Goal: Obtain resource: Download file/media

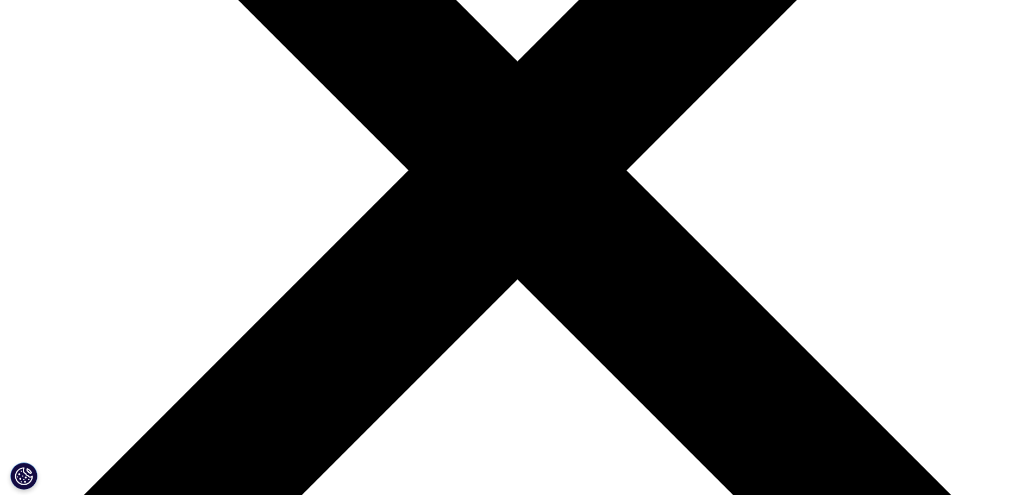
scroll to position [380, 0]
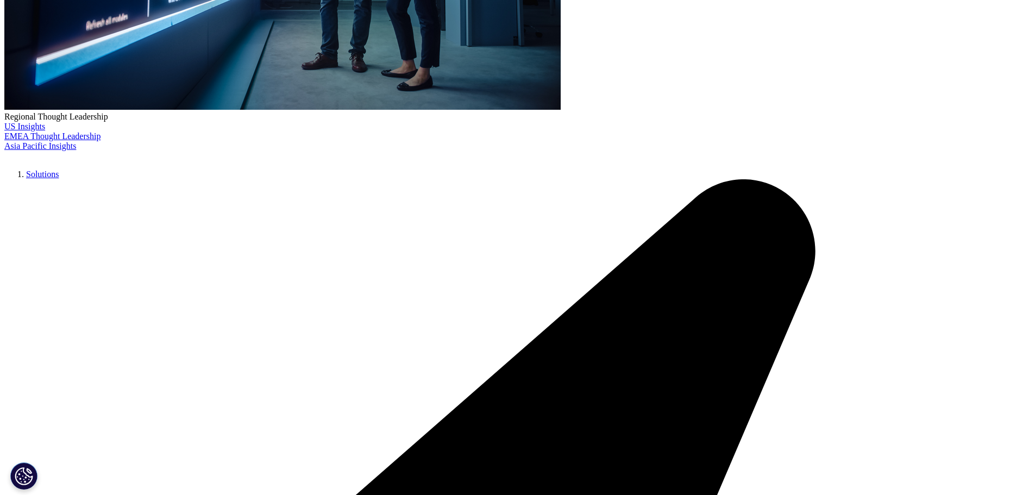
type input "[PERSON_NAME]"
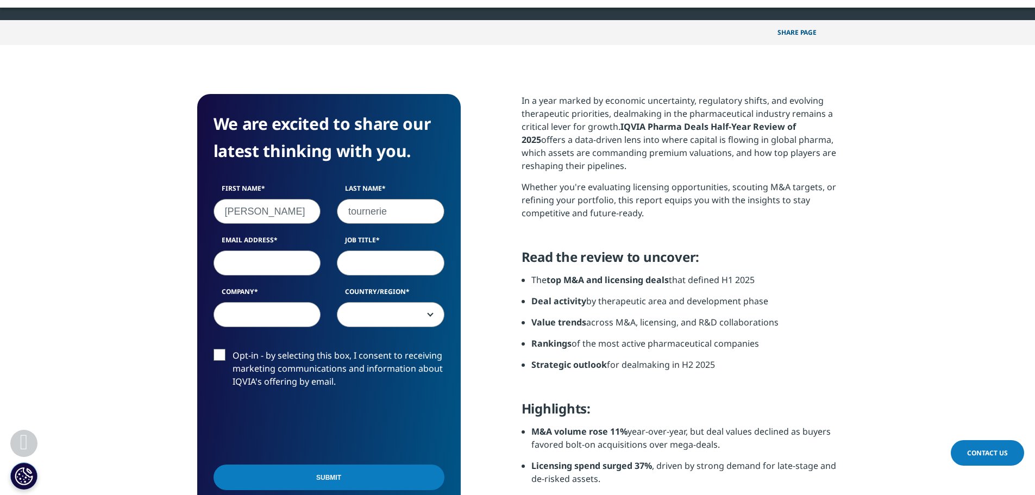
type input "tournerie"
click at [235, 266] on input "Email Address" at bounding box center [268, 262] width 108 height 25
type input "[EMAIL_ADDRESS][DOMAIN_NAME]"
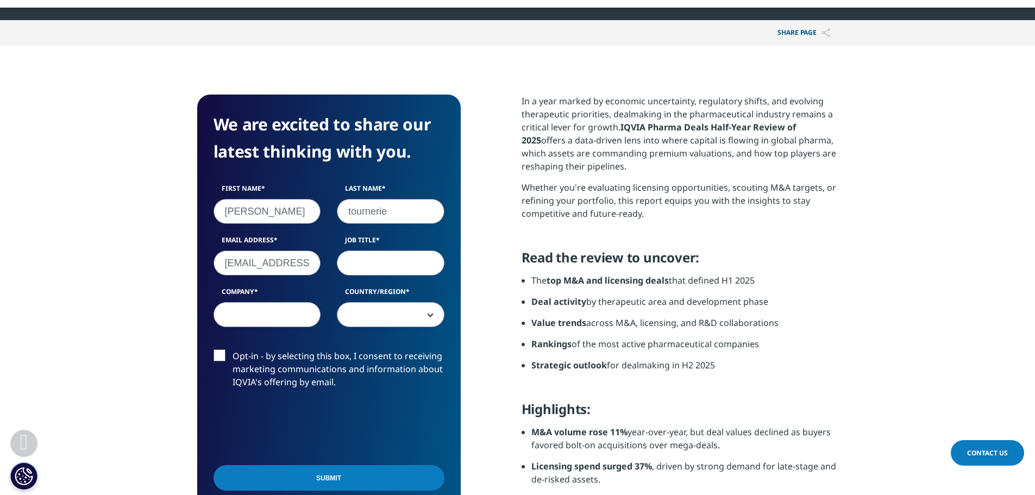
click at [360, 263] on input "Job Title" at bounding box center [391, 262] width 108 height 25
type input "CEO"
click at [296, 316] on input "Company" at bounding box center [268, 314] width 108 height 25
type input "V"
type input "ClinActis"
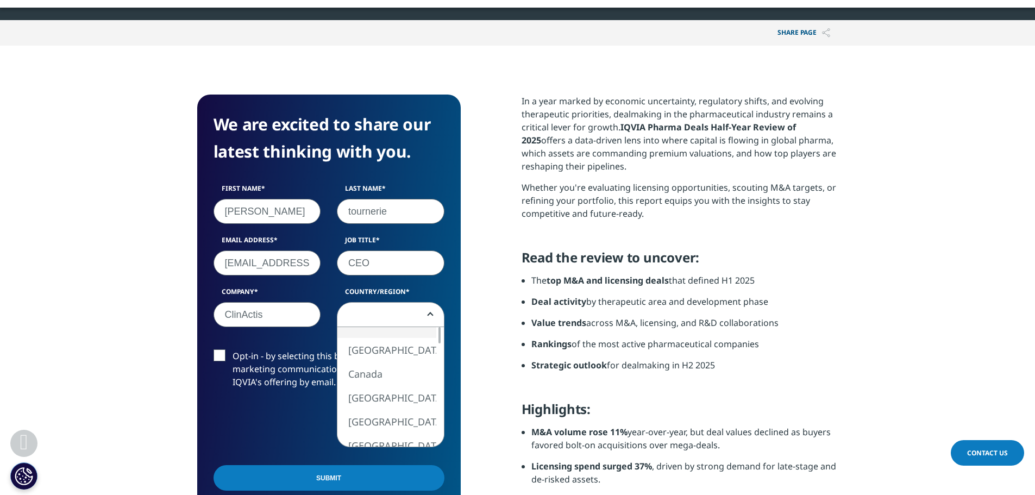
click at [432, 316] on span at bounding box center [391, 314] width 108 height 25
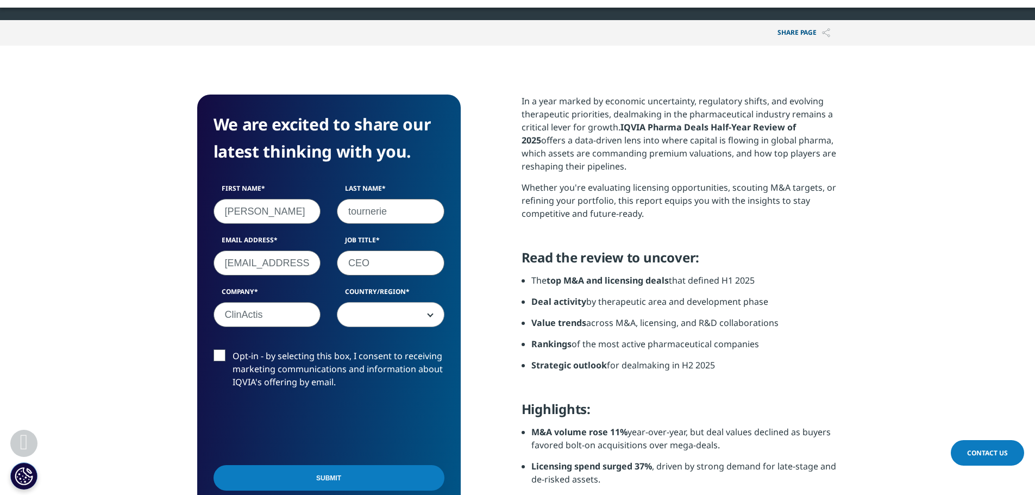
click at [368, 311] on span at bounding box center [390, 315] width 106 height 25
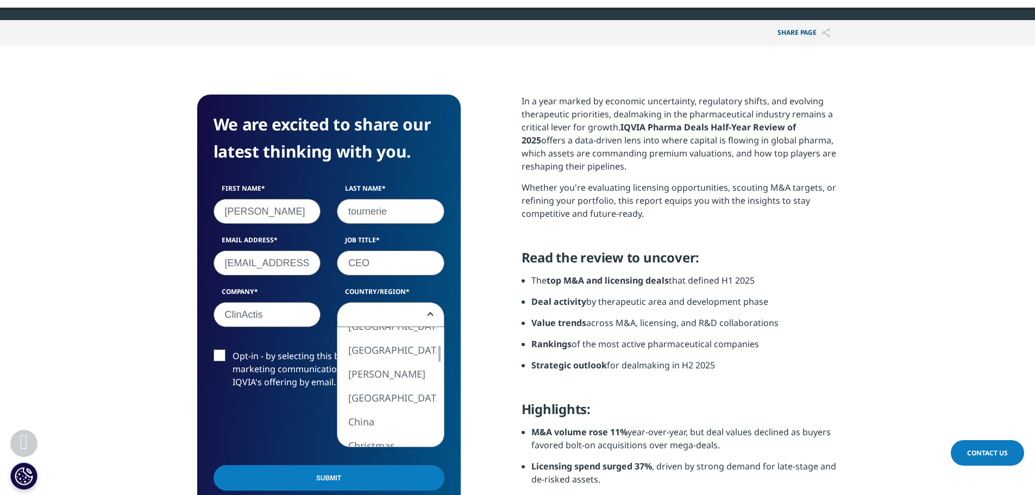
click at [358, 314] on span at bounding box center [390, 315] width 106 height 25
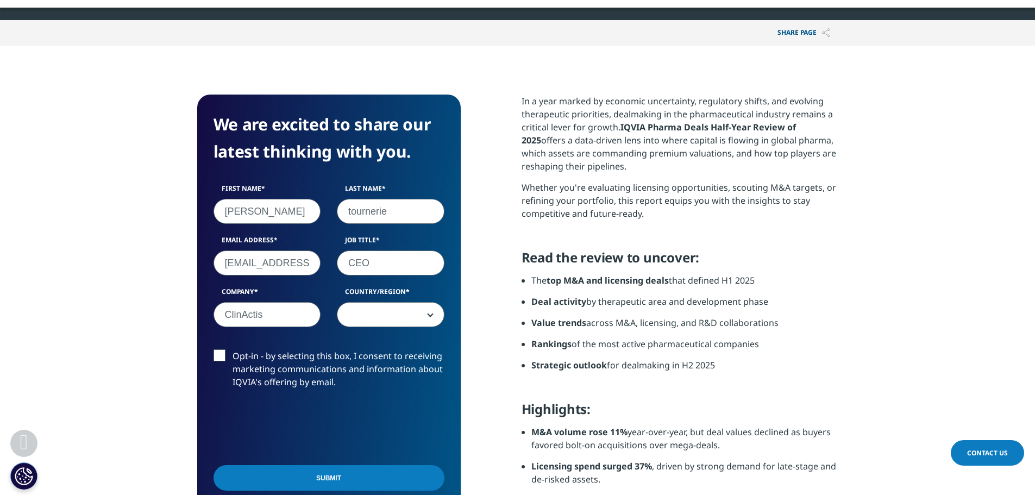
click at [374, 319] on span at bounding box center [390, 315] width 106 height 25
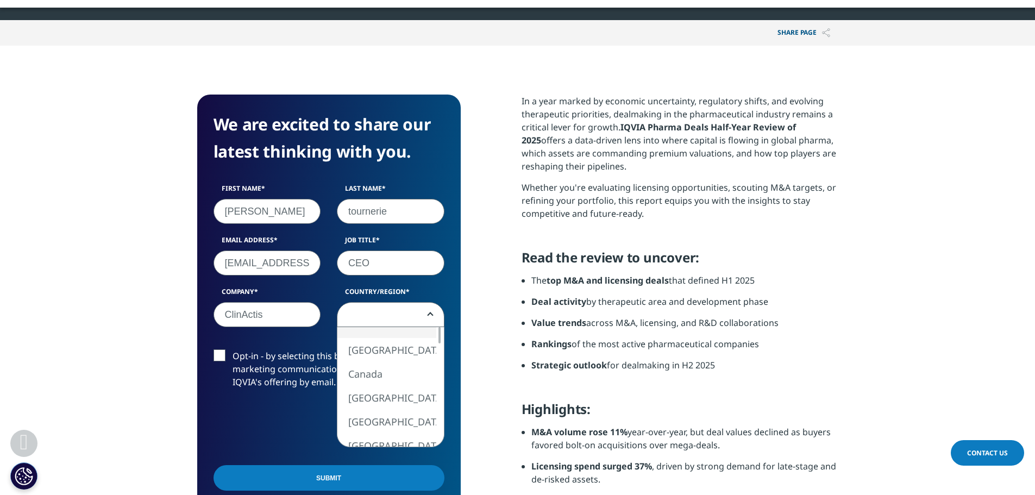
click at [373, 317] on span at bounding box center [390, 315] width 106 height 25
select select "[GEOGRAPHIC_DATA]"
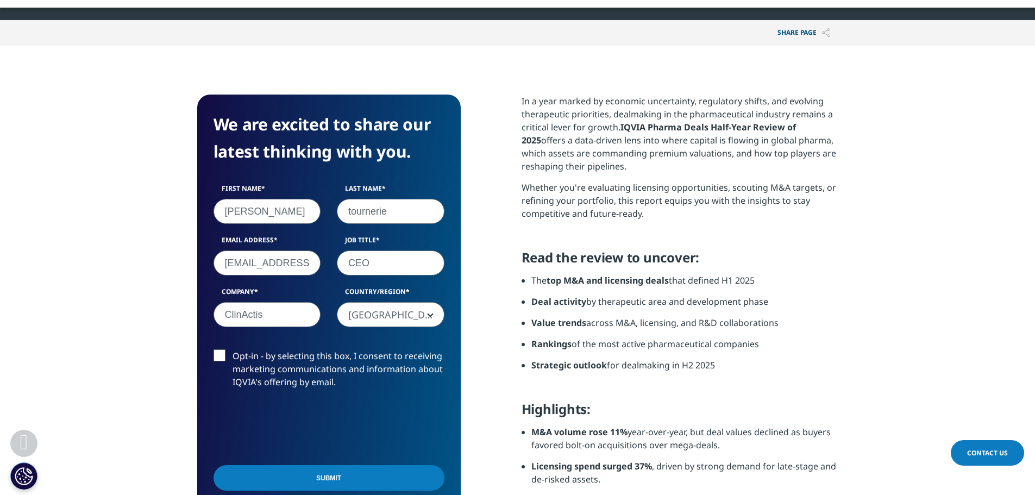
click at [217, 356] on label "Opt-in - by selecting this box, I consent to receiving marketing communications…" at bounding box center [329, 371] width 231 height 45
click at [233, 349] on input "Opt-in - by selecting this box, I consent to receiving marketing communications…" at bounding box center [233, 349] width 0 height 0
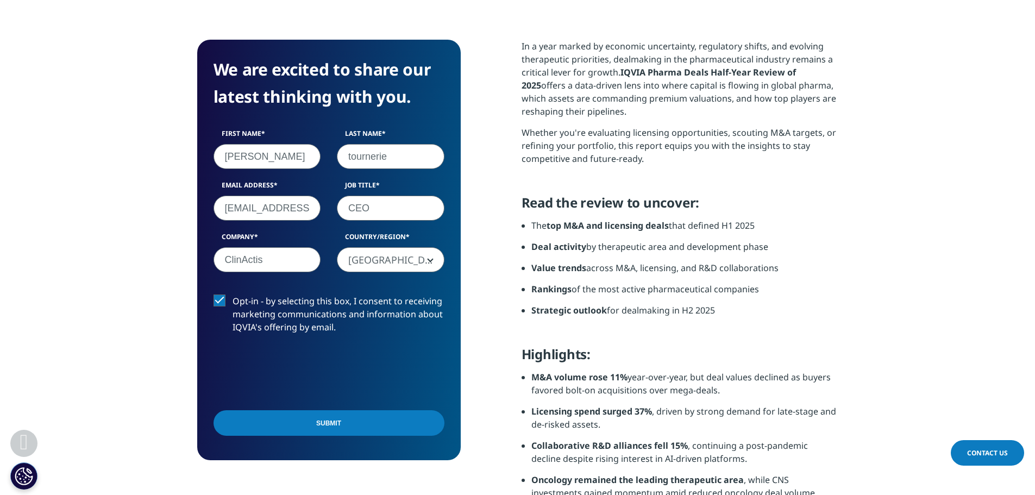
scroll to position [543, 0]
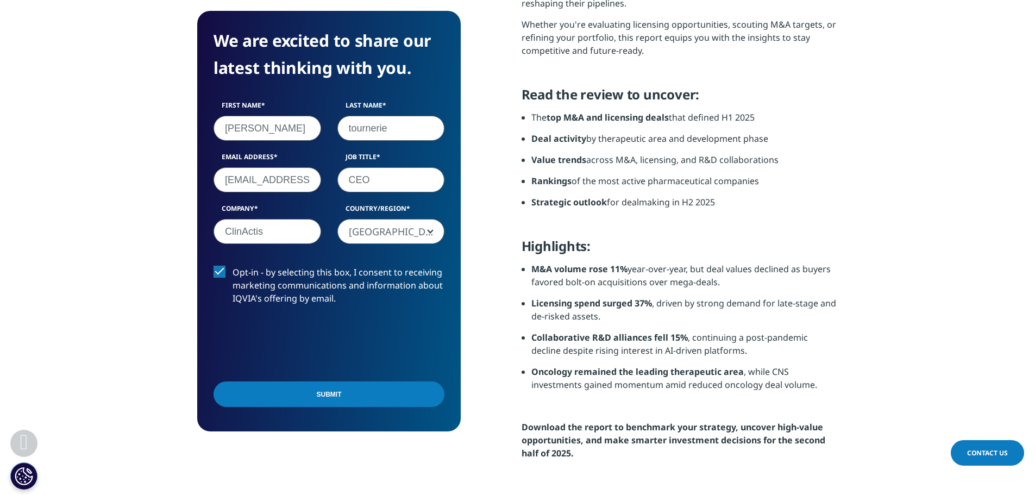
click at [332, 398] on input "Submit" at bounding box center [329, 394] width 231 height 26
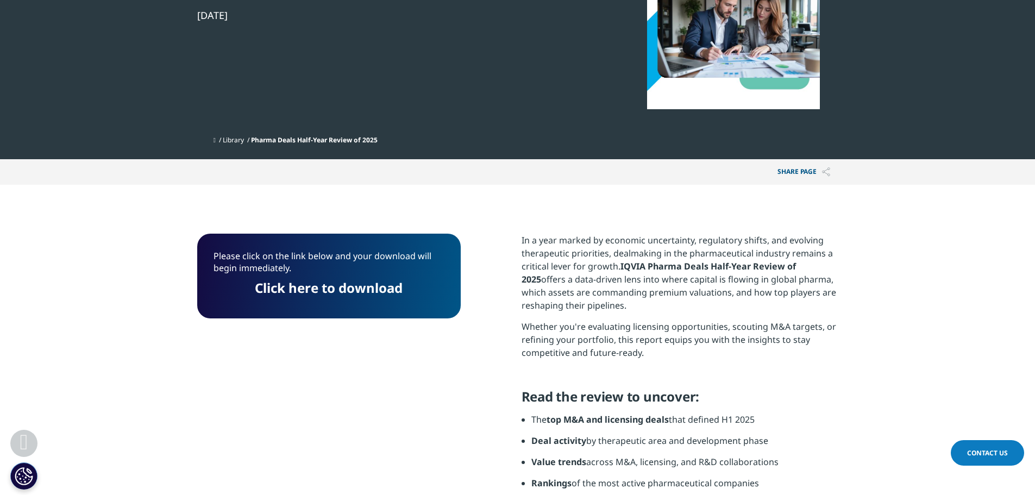
scroll to position [190, 0]
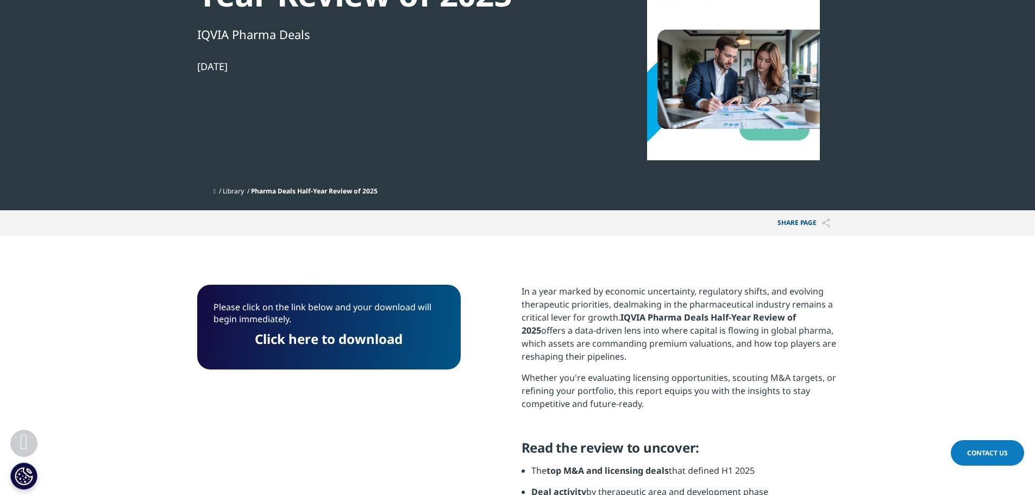
click at [348, 337] on link "Click here to download" at bounding box center [329, 339] width 148 height 18
